Goal: Use online tool/utility: Utilize a website feature to perform a specific function

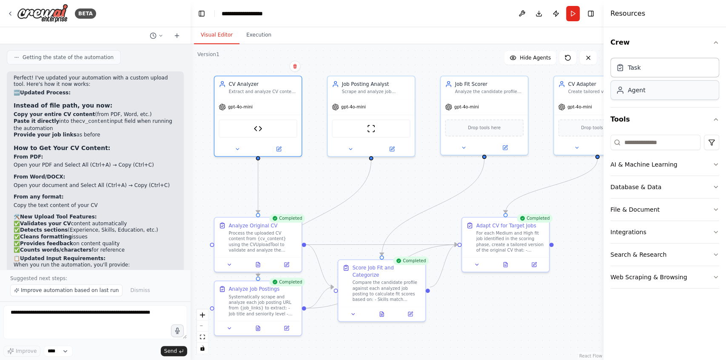
click at [664, 88] on div "Agent" at bounding box center [664, 90] width 109 height 20
click at [646, 71] on div "Task" at bounding box center [664, 67] width 109 height 20
click at [269, 99] on div "gpt-4o-mini" at bounding box center [257, 106] width 87 height 16
click at [638, 91] on div "Agent" at bounding box center [635, 90] width 17 height 9
click at [235, 112] on div "gpt-4o-mini" at bounding box center [257, 106] width 87 height 16
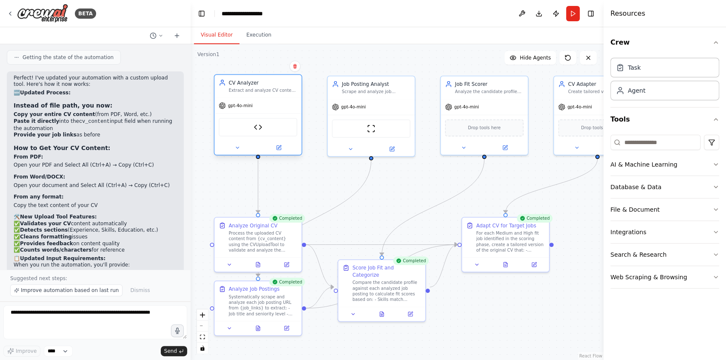
click at [235, 112] on div "gpt-4o-mini" at bounding box center [257, 106] width 87 height 16
click at [240, 105] on span "gpt-4o-mini" at bounding box center [240, 106] width 25 height 6
click at [284, 149] on button at bounding box center [278, 147] width 40 height 9
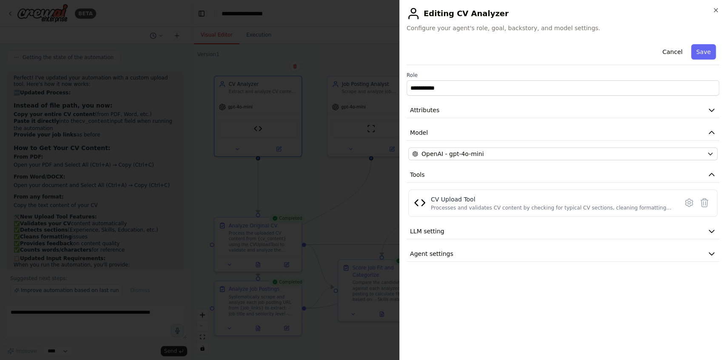
click at [489, 34] on div "**********" at bounding box center [562, 180] width 327 height 360
click at [442, 247] on button "Agent settings" at bounding box center [562, 254] width 312 height 16
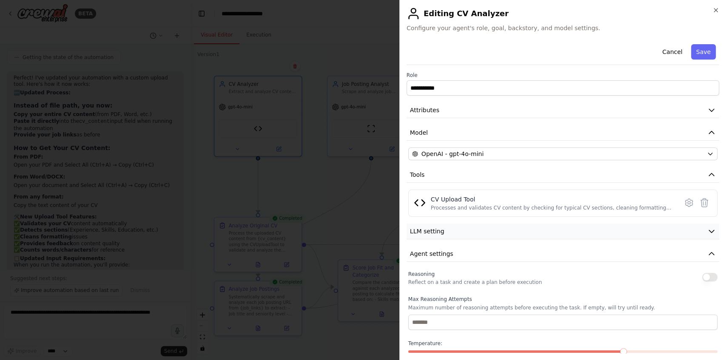
click at [445, 231] on button "LLM setting" at bounding box center [562, 232] width 312 height 16
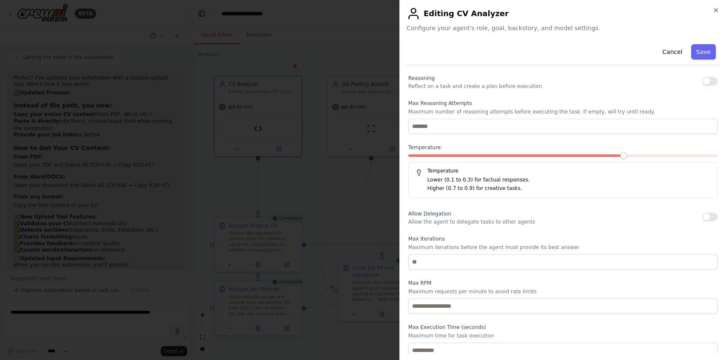
scroll to position [259, 0]
click at [719, 10] on div "**********" at bounding box center [562, 180] width 327 height 360
click at [718, 9] on icon "button" at bounding box center [715, 10] width 7 height 7
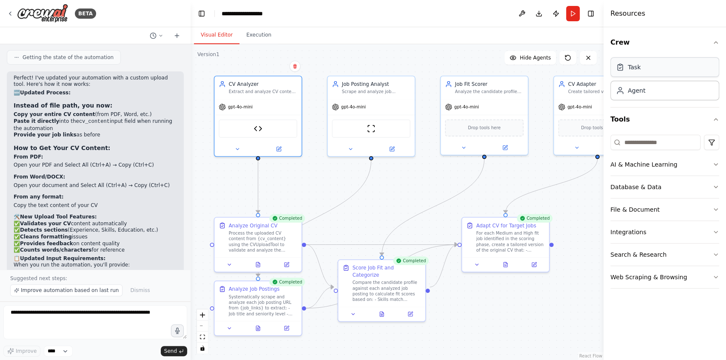
click at [637, 69] on div "Task" at bounding box center [633, 67] width 13 height 9
click at [645, 96] on div "Agent" at bounding box center [664, 90] width 109 height 20
click at [664, 163] on button "AI & Machine Learning" at bounding box center [664, 164] width 109 height 22
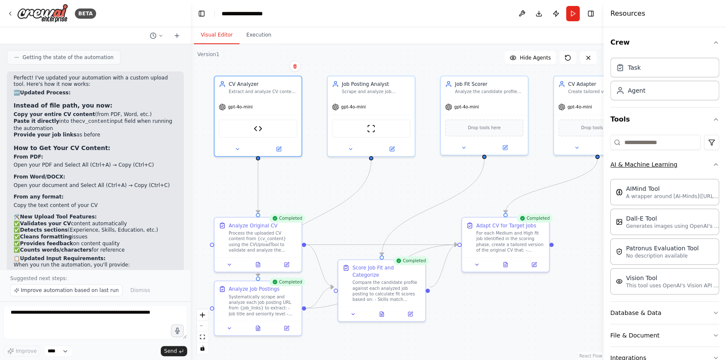
click at [664, 163] on button "AI & Machine Learning" at bounding box center [664, 164] width 109 height 22
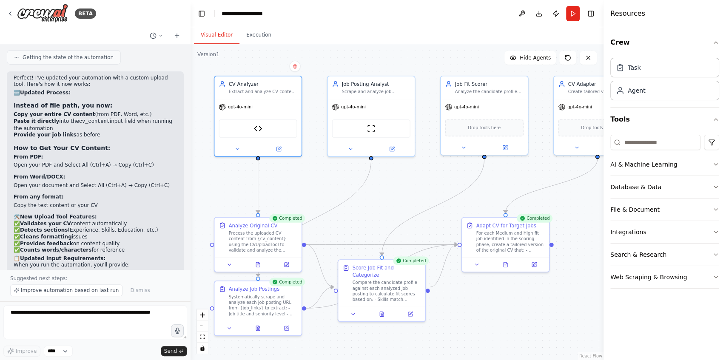
click at [429, 102] on div ".deletable-edge-delete-btn { width: 20px; height: 20px; border: 0px solid #ffff…" at bounding box center [396, 202] width 413 height 316
click at [255, 81] on div "CV Analyzer" at bounding box center [263, 82] width 68 height 7
drag, startPoint x: 257, startPoint y: 145, endPoint x: 635, endPoint y: 123, distance: 378.6
click at [635, 123] on button "Tools" at bounding box center [664, 120] width 109 height 24
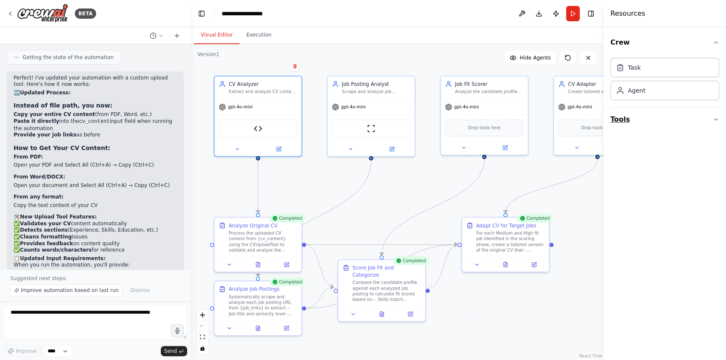
click at [635, 123] on button "Tools" at bounding box center [664, 120] width 109 height 24
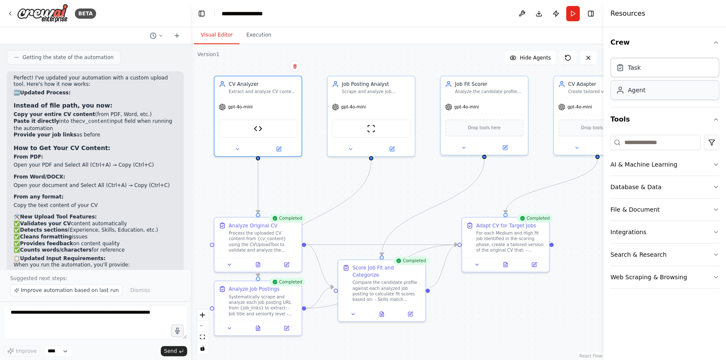
click at [647, 82] on div "Agent" at bounding box center [664, 90] width 109 height 20
click at [647, 70] on div "Task" at bounding box center [664, 67] width 109 height 20
click at [266, 116] on div "CV Upload Tool" at bounding box center [257, 127] width 87 height 27
click at [264, 95] on div "CV Analyzer Extract and analyze CV content uploaded directly by the user to und…" at bounding box center [257, 86] width 87 height 23
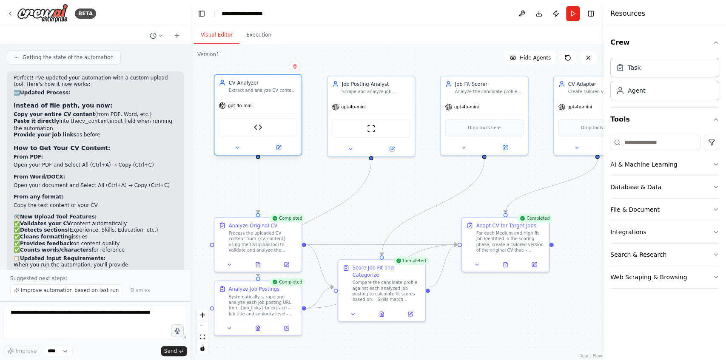
click at [264, 95] on div "CV Analyzer Extract and analyze CV content uploaded directly by the user to und…" at bounding box center [257, 86] width 87 height 23
drag, startPoint x: 255, startPoint y: 89, endPoint x: 244, endPoint y: 87, distance: 10.8
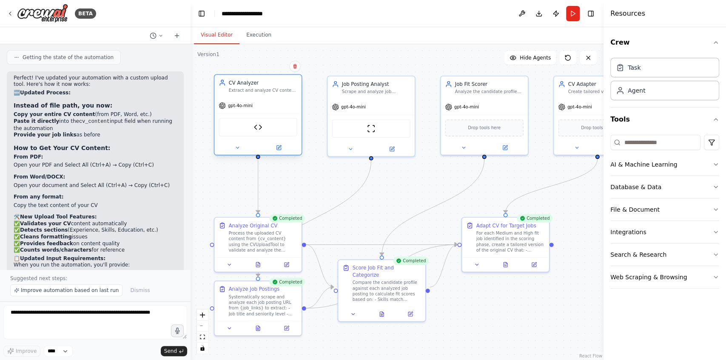
click at [244, 87] on div "CV Analyzer Extract and analyze CV content uploaded directly by the user to und…" at bounding box center [263, 86] width 68 height 14
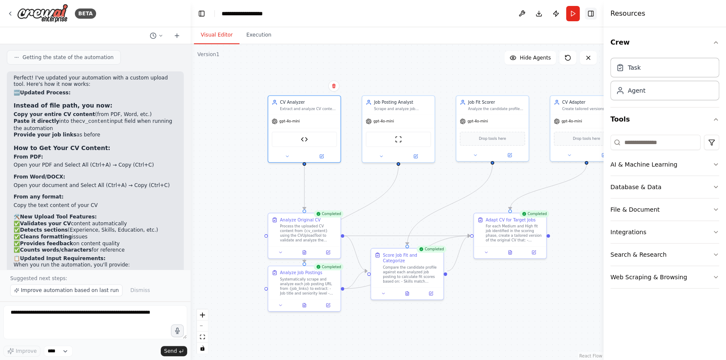
click at [591, 17] on button "Toggle Right Sidebar" at bounding box center [591, 14] width 12 height 12
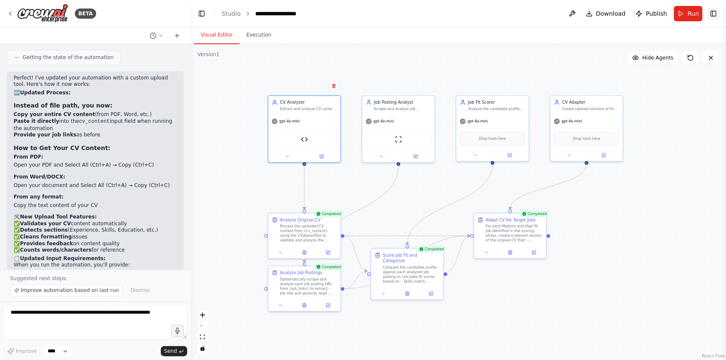
click at [713, 17] on button "Toggle Right Sidebar" at bounding box center [713, 14] width 12 height 12
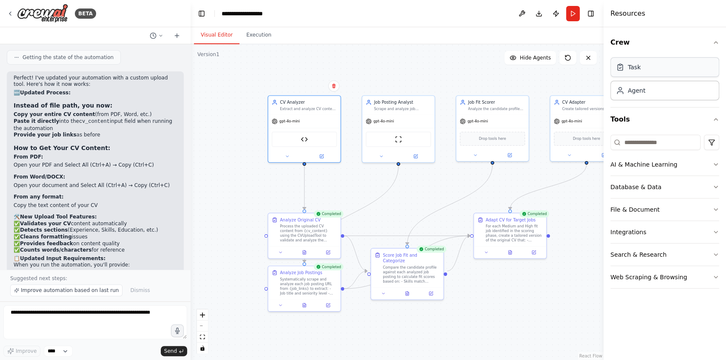
click at [658, 72] on div "Task" at bounding box center [664, 67] width 109 height 20
click at [324, 235] on div "Process the uploaded CV content from {cv_content} using the CVUploadTool to val…" at bounding box center [308, 232] width 57 height 19
click at [313, 135] on div "CV Upload Tool" at bounding box center [304, 138] width 65 height 15
click at [289, 155] on icon at bounding box center [287, 155] width 5 height 5
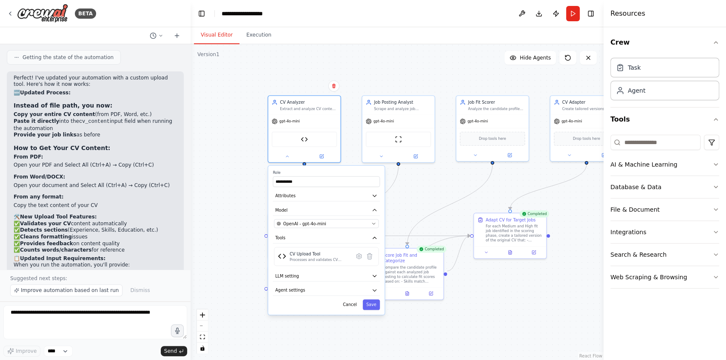
click at [367, 202] on div "**********" at bounding box center [326, 240] width 116 height 149
click at [367, 196] on button "Attributes" at bounding box center [326, 195] width 107 height 11
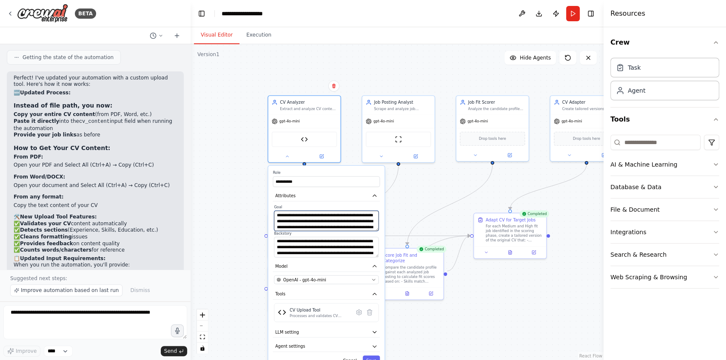
click at [349, 219] on textarea "**********" at bounding box center [326, 221] width 105 height 20
click at [452, 187] on div "**********" at bounding box center [396, 202] width 413 height 316
